Goal: Transaction & Acquisition: Purchase product/service

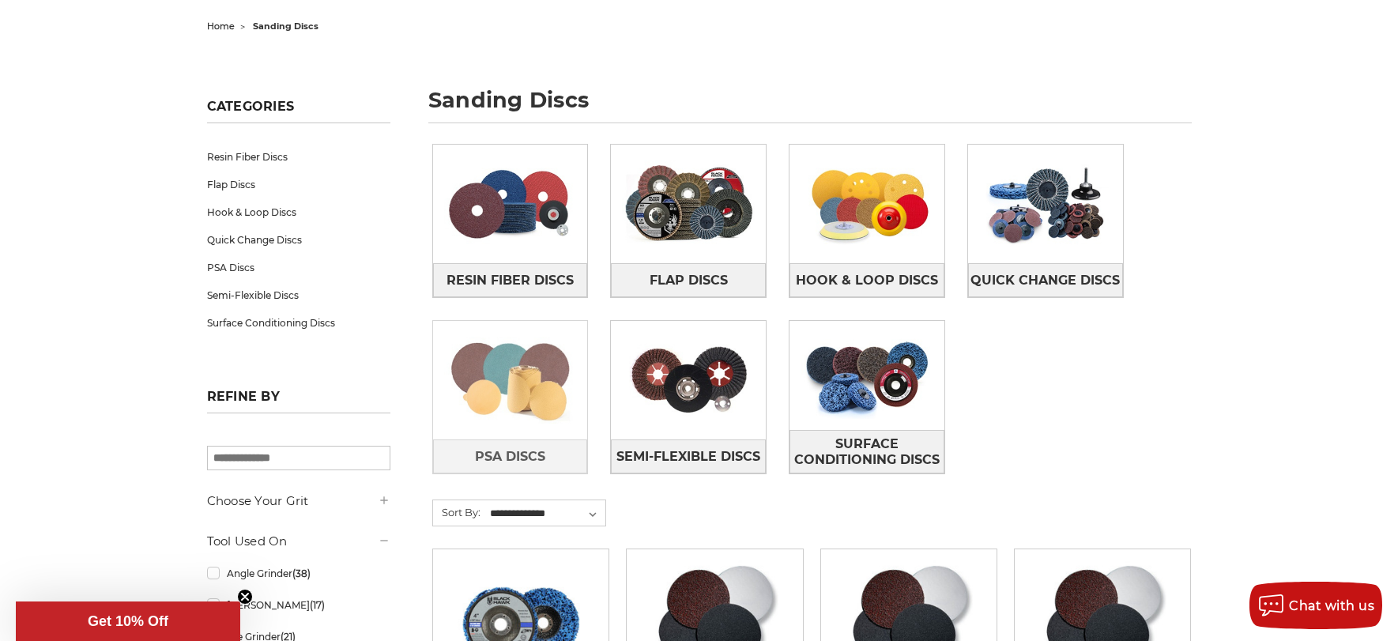
click at [517, 386] on img at bounding box center [510, 379] width 155 height 109
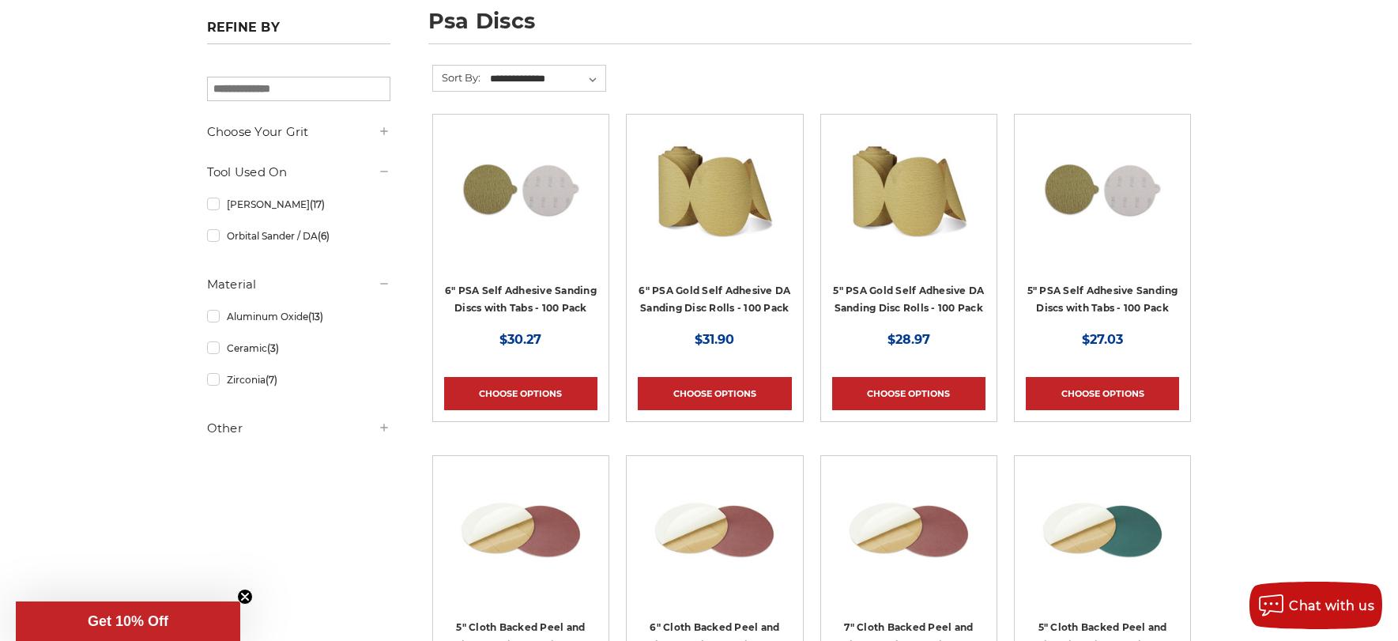
scroll to position [316, 0]
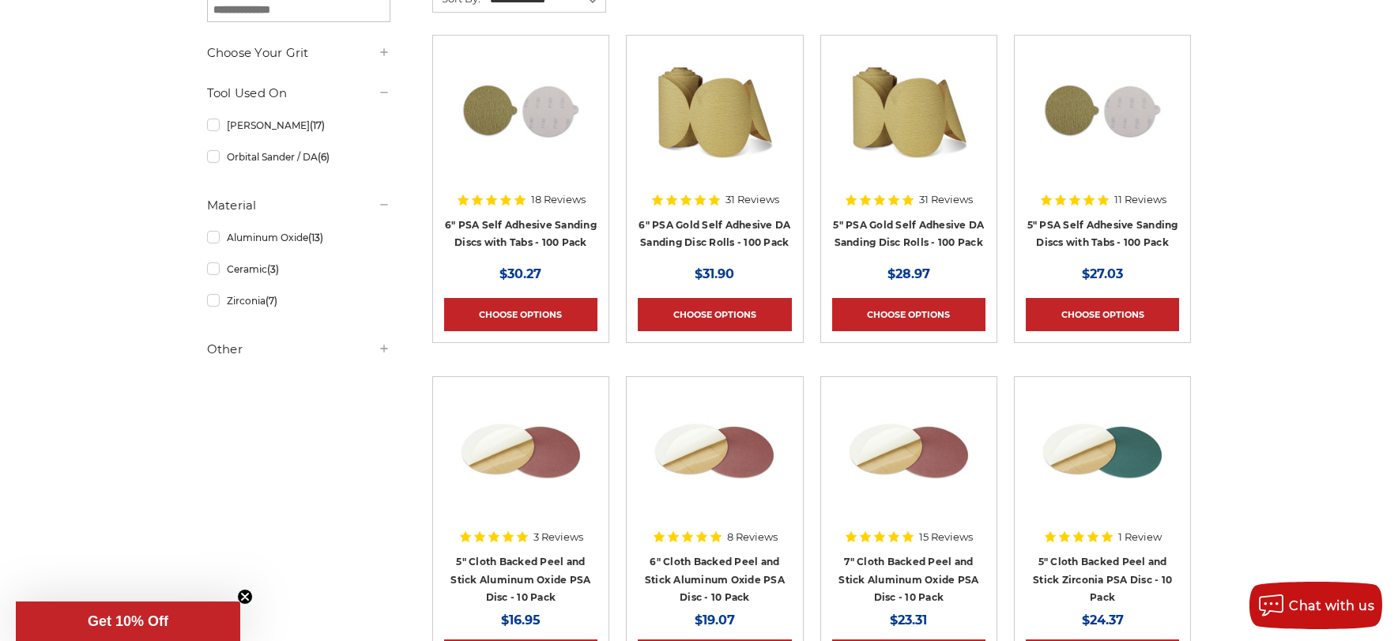
click at [224, 349] on h5 "Other" at bounding box center [298, 349] width 183 height 19
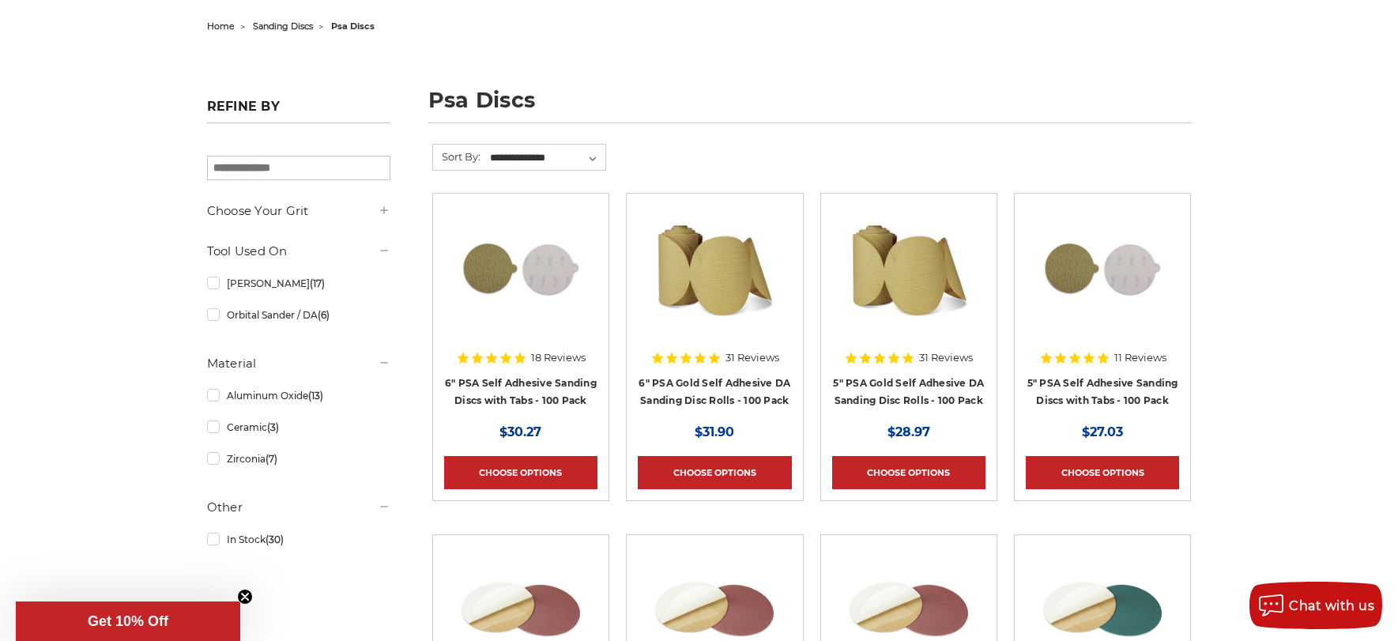
scroll to position [0, 0]
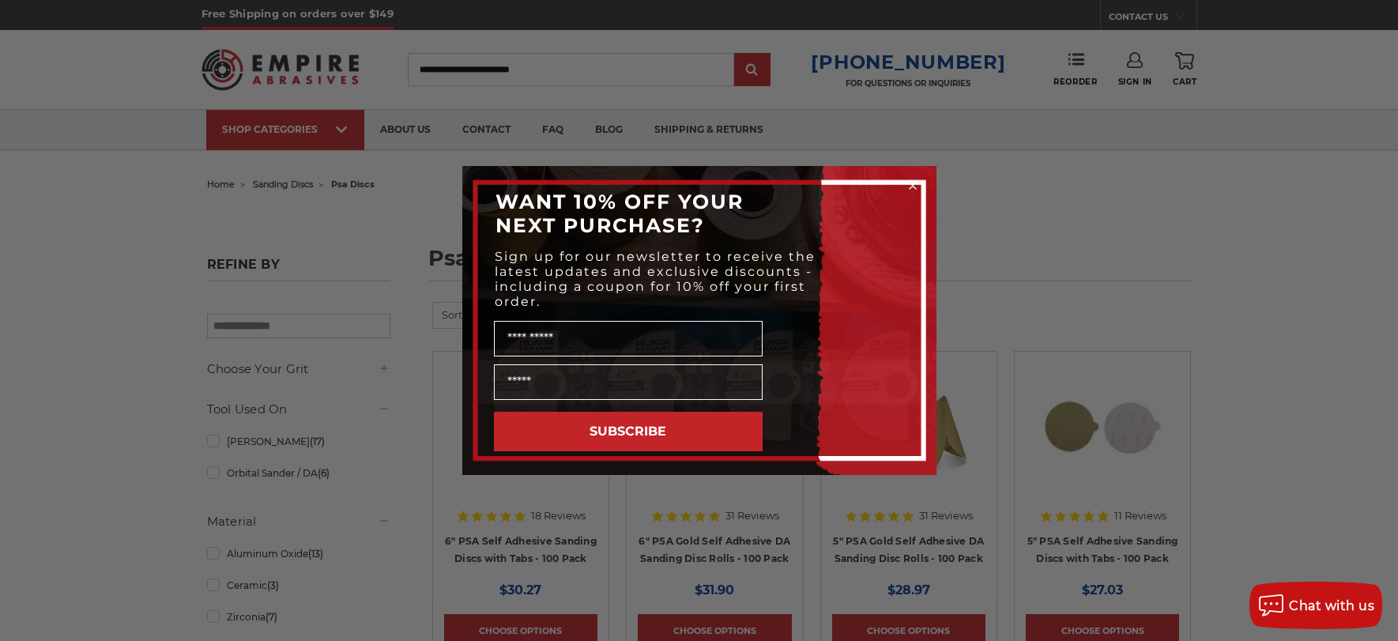
click at [909, 185] on circle "Close dialog" at bounding box center [912, 186] width 15 height 15
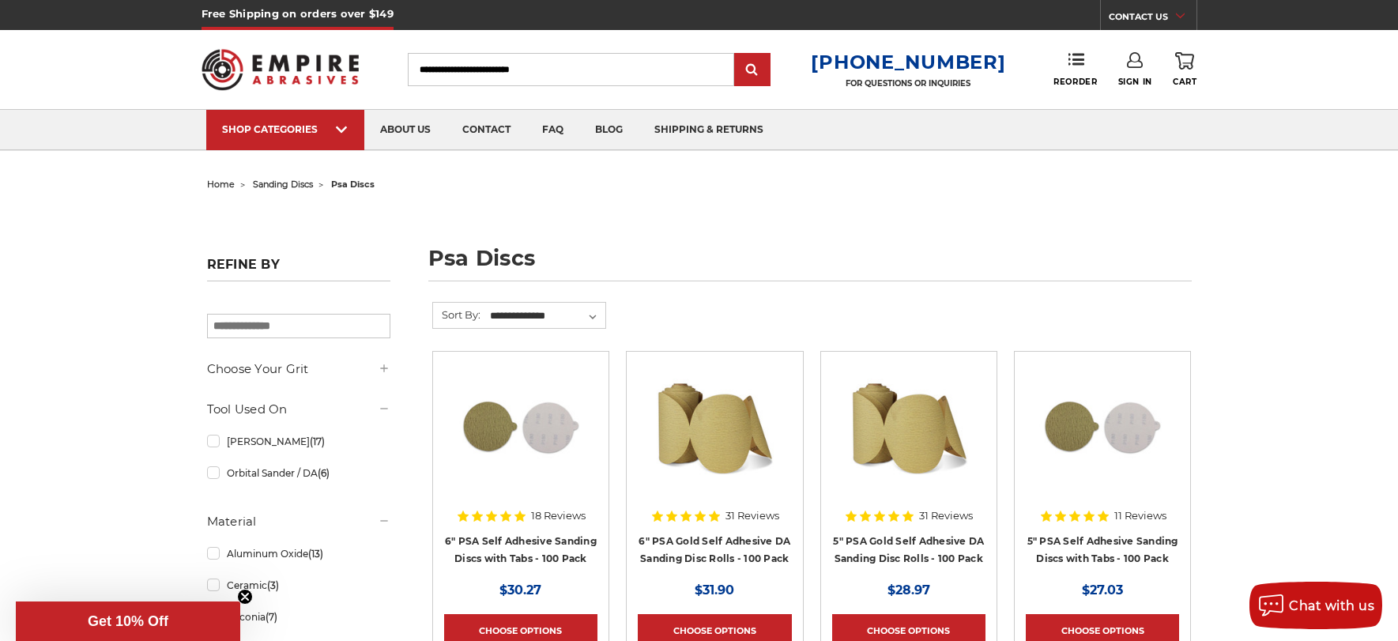
click at [585, 67] on input "Search" at bounding box center [571, 69] width 326 height 33
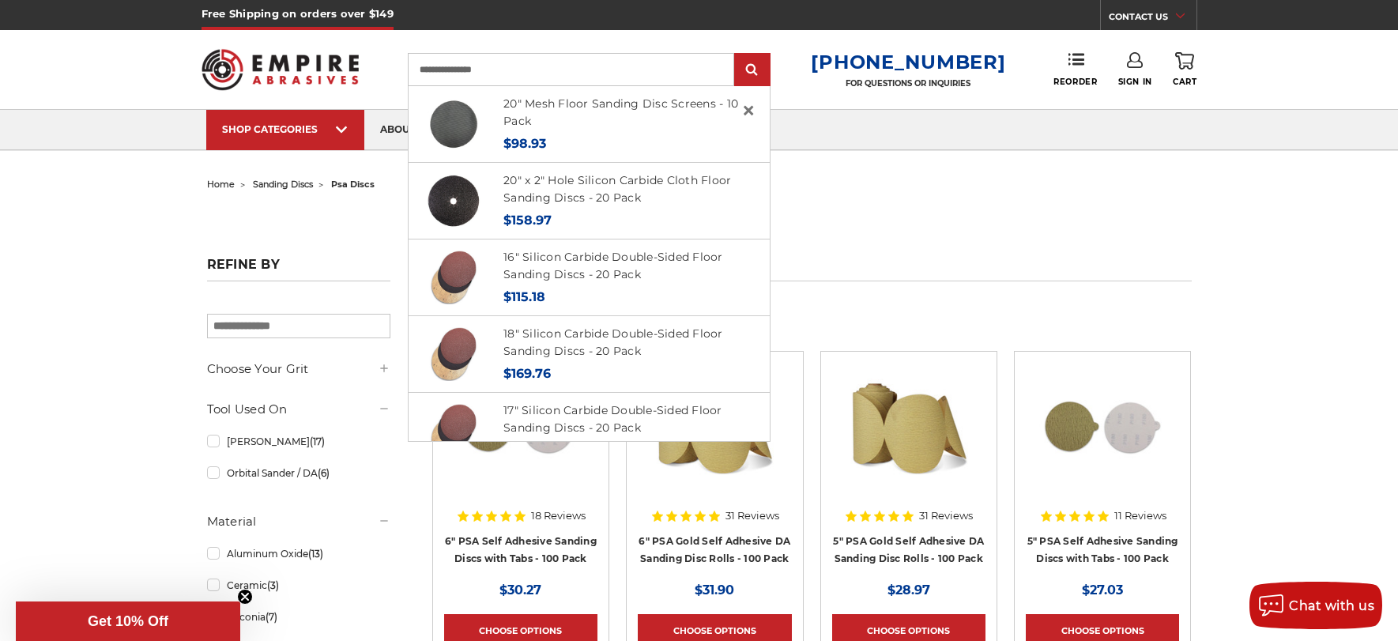
type input "**********"
click at [736, 55] on input "submit" at bounding box center [752, 71] width 32 height 32
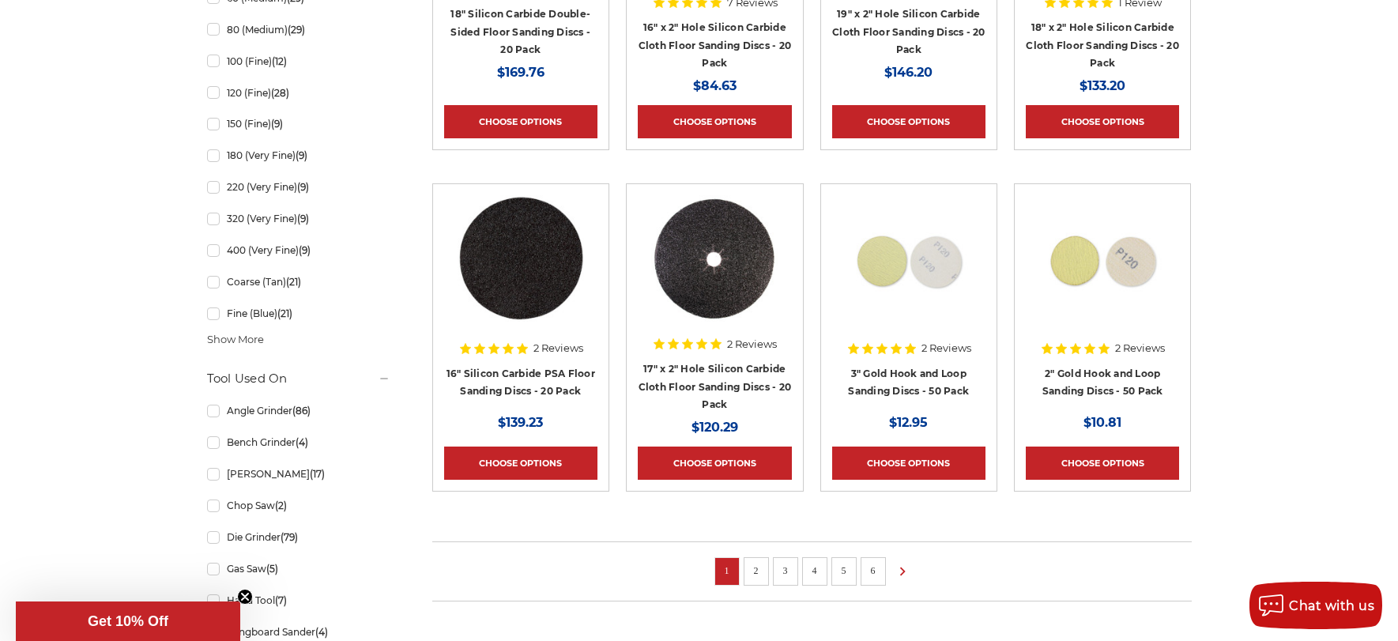
scroll to position [1185, 0]
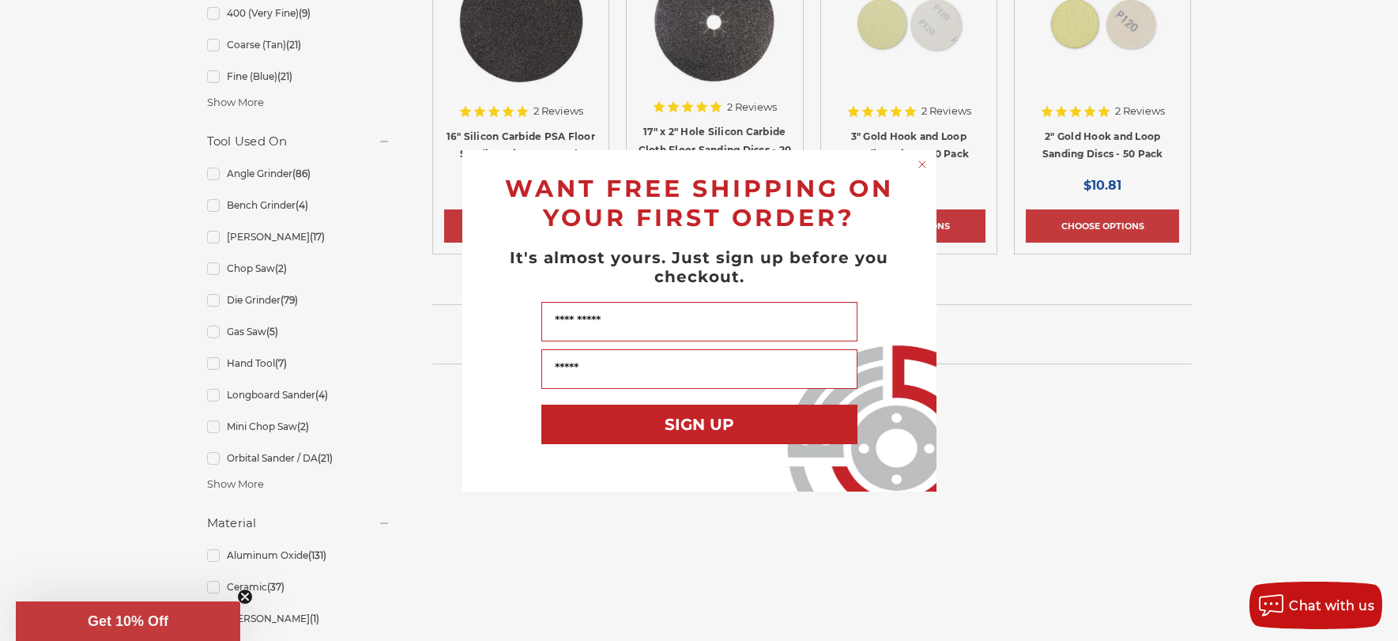
click at [922, 161] on circle "Close dialog" at bounding box center [921, 163] width 15 height 15
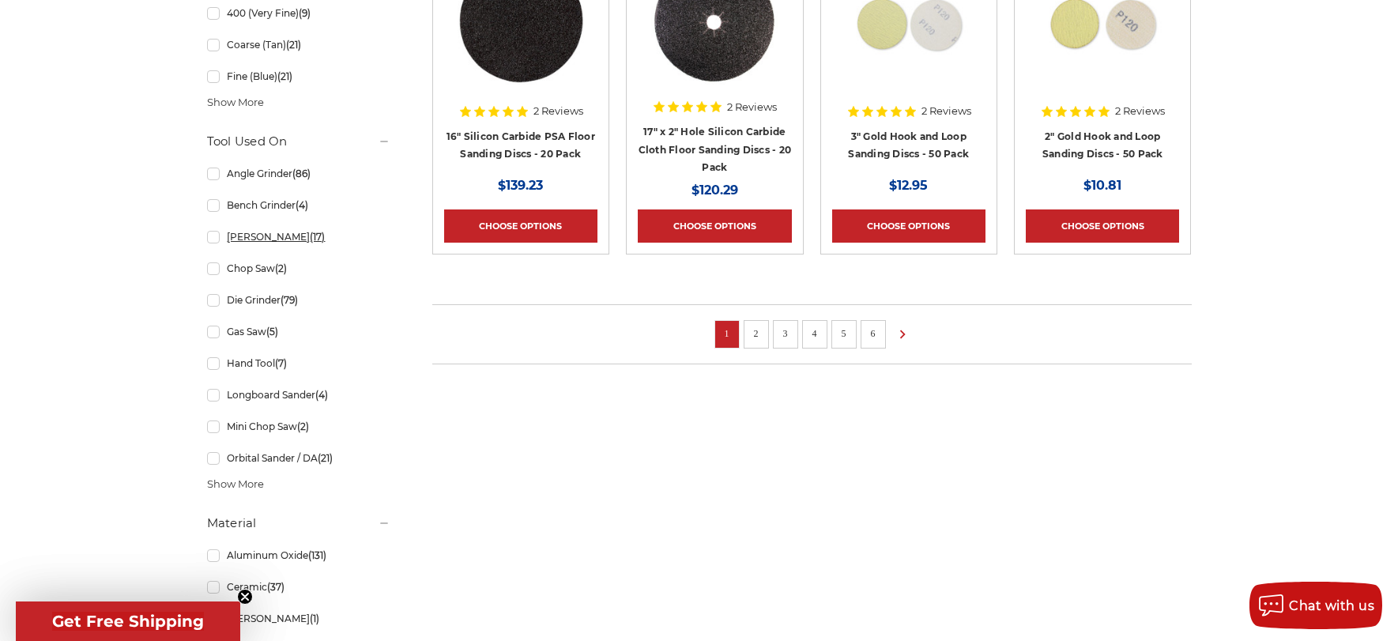
click at [216, 241] on link "Bench Sander (17)" at bounding box center [298, 237] width 183 height 28
